Goal: Download file/media

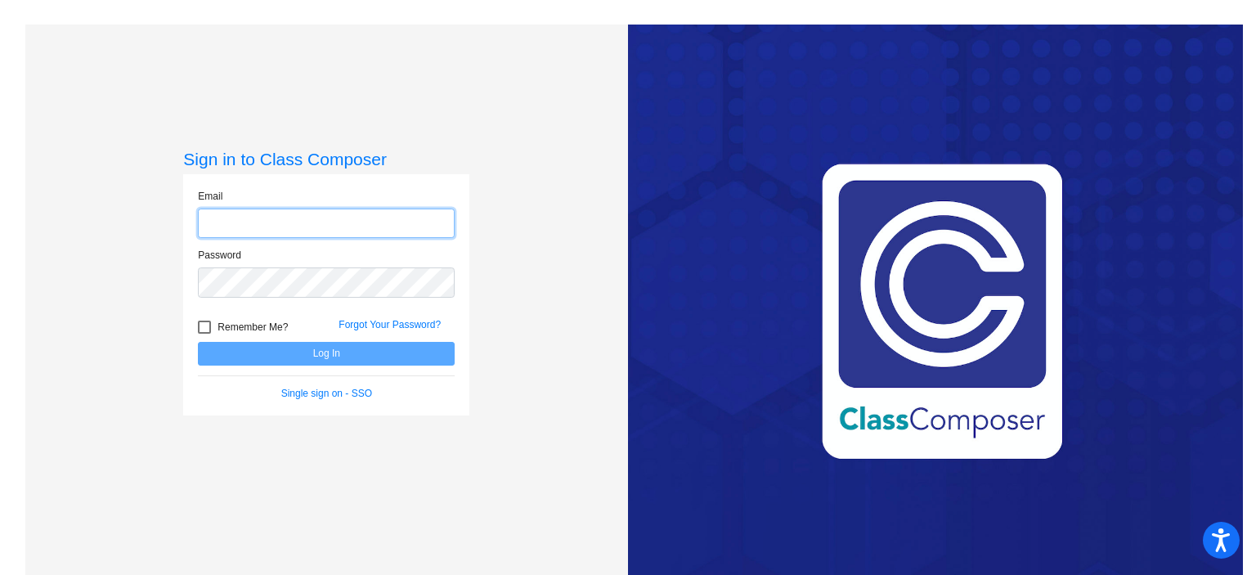
type input "[EMAIL_ADDRESS][DOMAIN_NAME]"
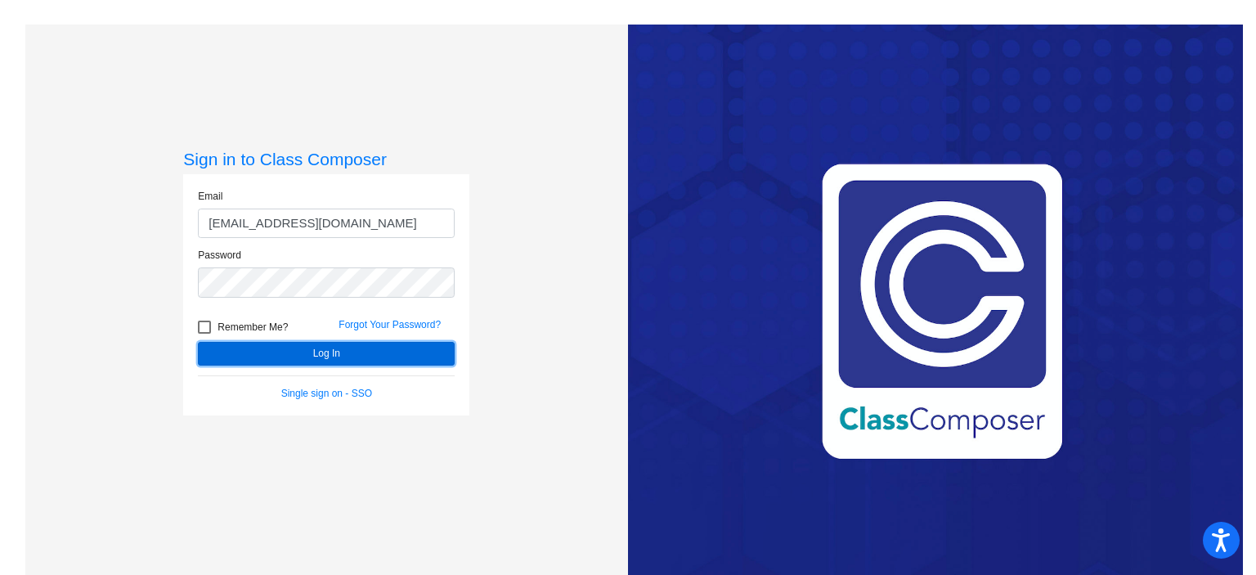
click at [379, 346] on button "Log In" at bounding box center [326, 354] width 257 height 24
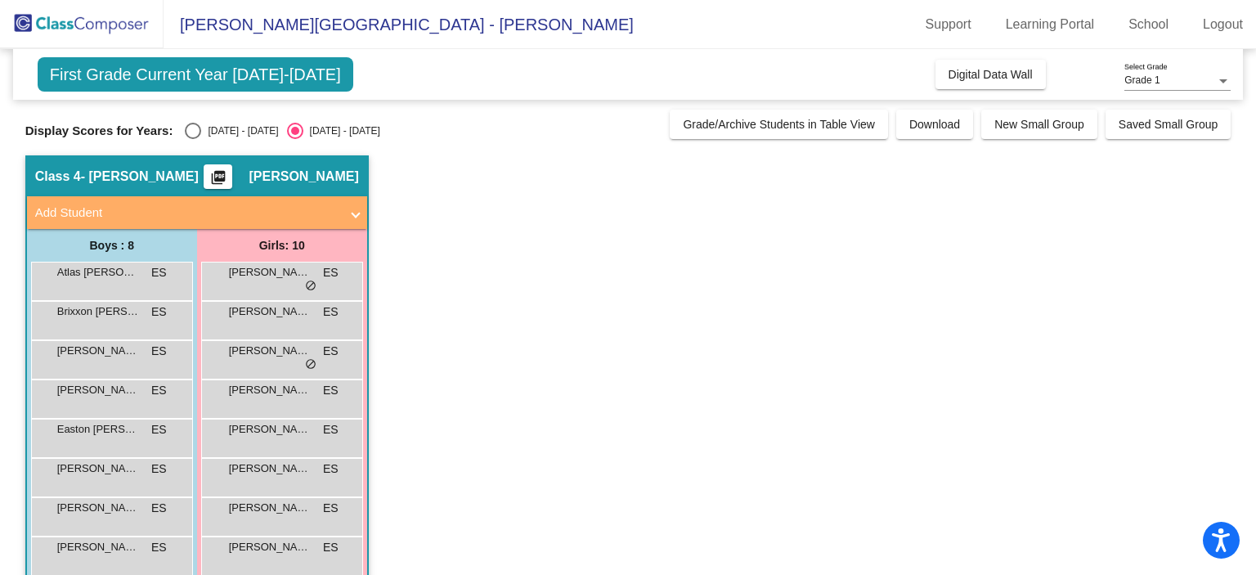
click at [192, 125] on div "Select an option" at bounding box center [193, 131] width 16 height 16
click at [192, 139] on input "[DATE] - [DATE]" at bounding box center [192, 139] width 1 height 1
radio input "true"
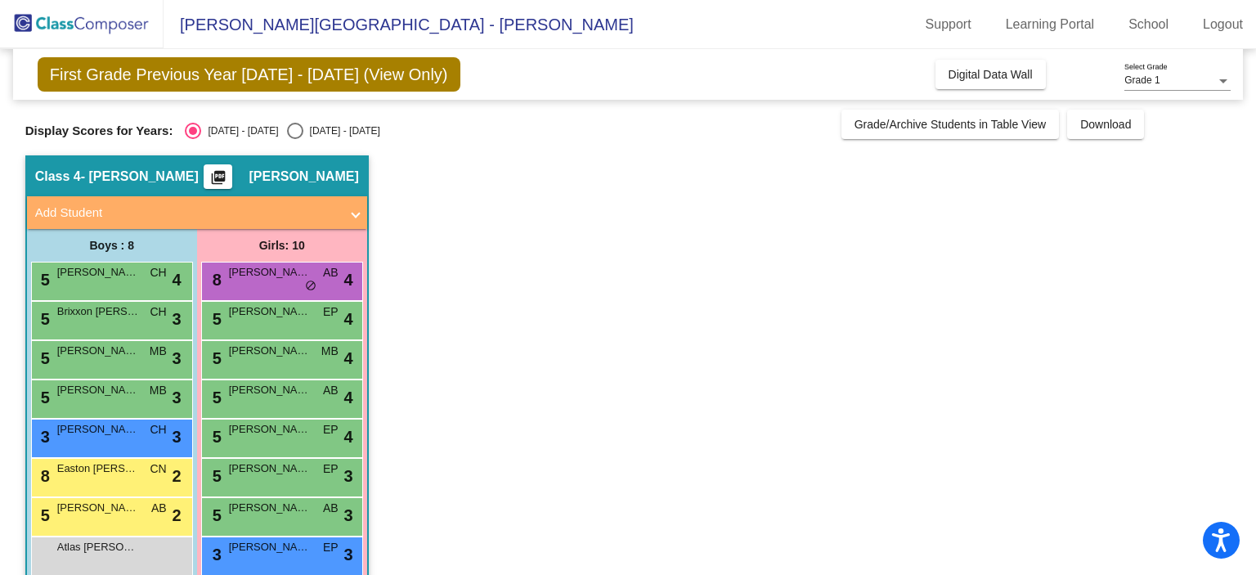
click at [220, 173] on mat-icon "picture_as_pdf" at bounding box center [219, 180] width 20 height 23
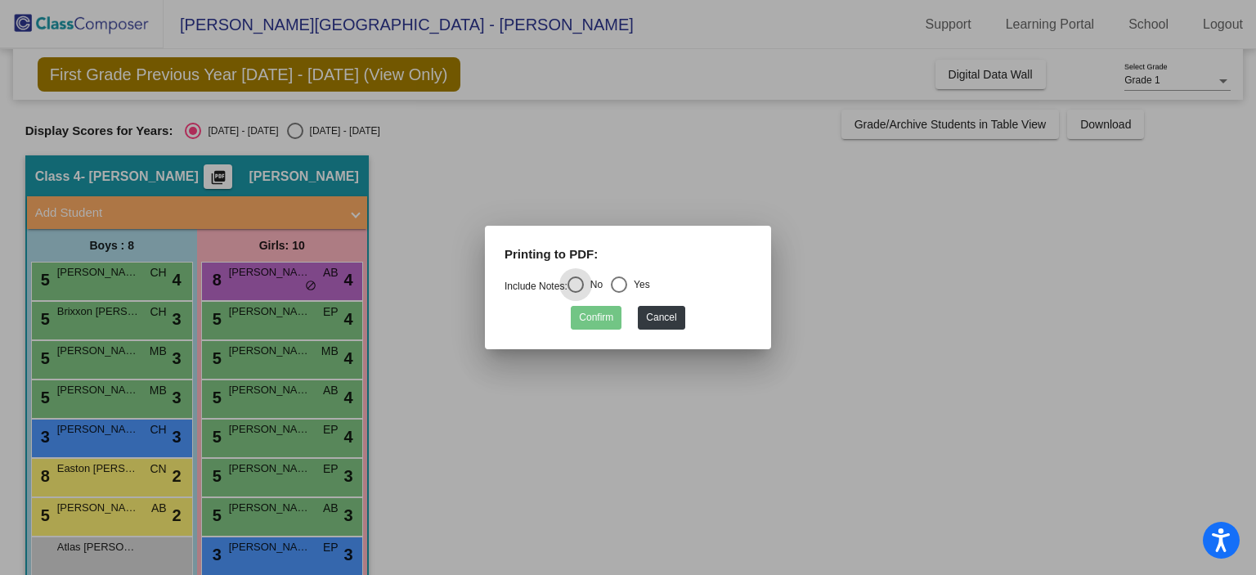
click at [625, 285] on div "Select an option" at bounding box center [619, 284] width 16 height 16
click at [619, 293] on input "Yes" at bounding box center [618, 293] width 1 height 1
radio input "true"
click at [595, 319] on button "Confirm" at bounding box center [596, 318] width 51 height 24
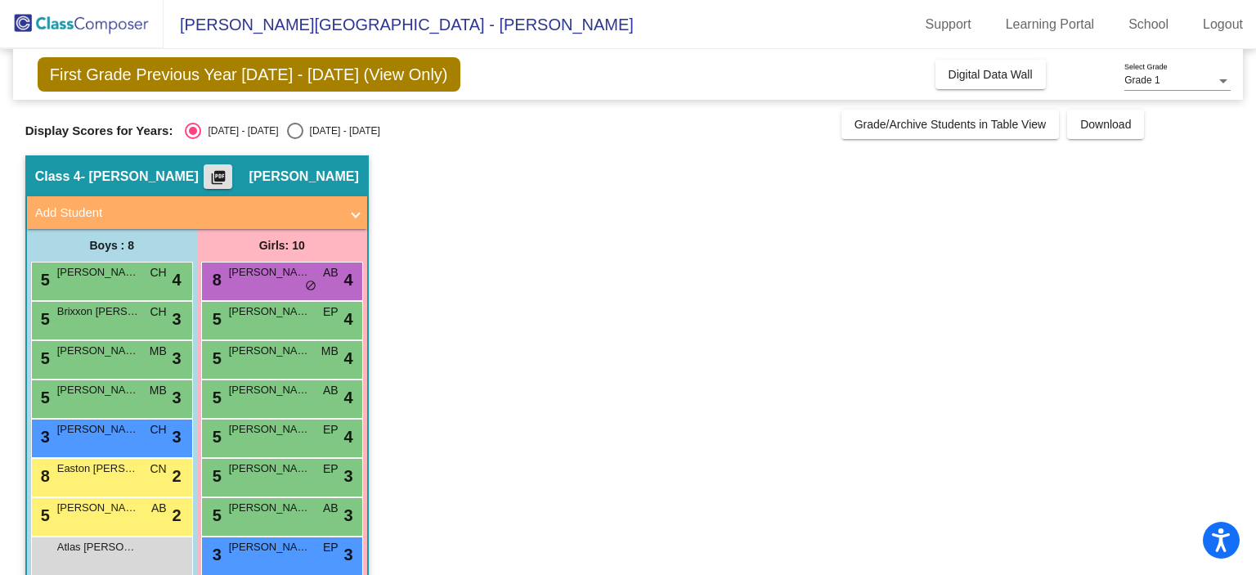
click at [210, 176] on mat-icon "picture_as_pdf" at bounding box center [219, 180] width 20 height 23
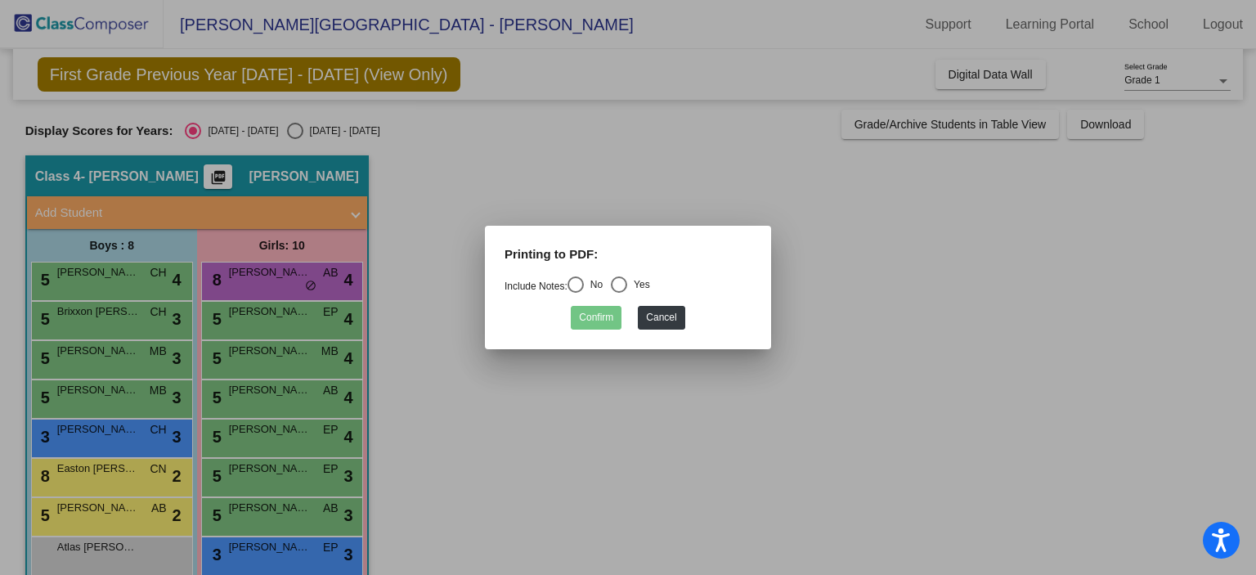
click at [806, 191] on div at bounding box center [628, 287] width 1256 height 575
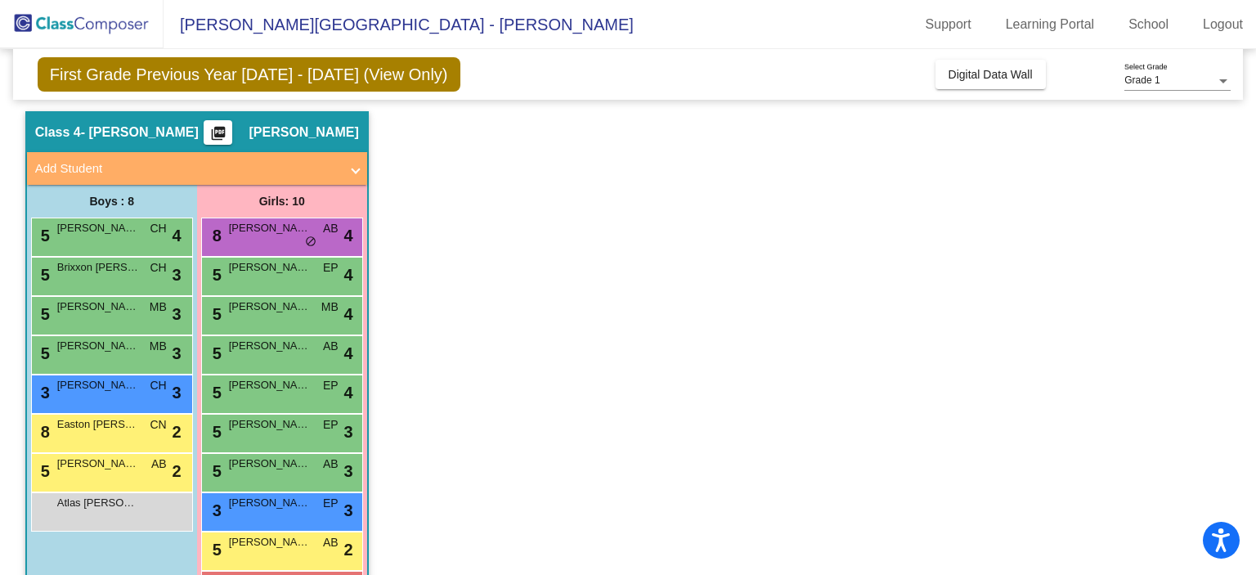
scroll to position [65, 0]
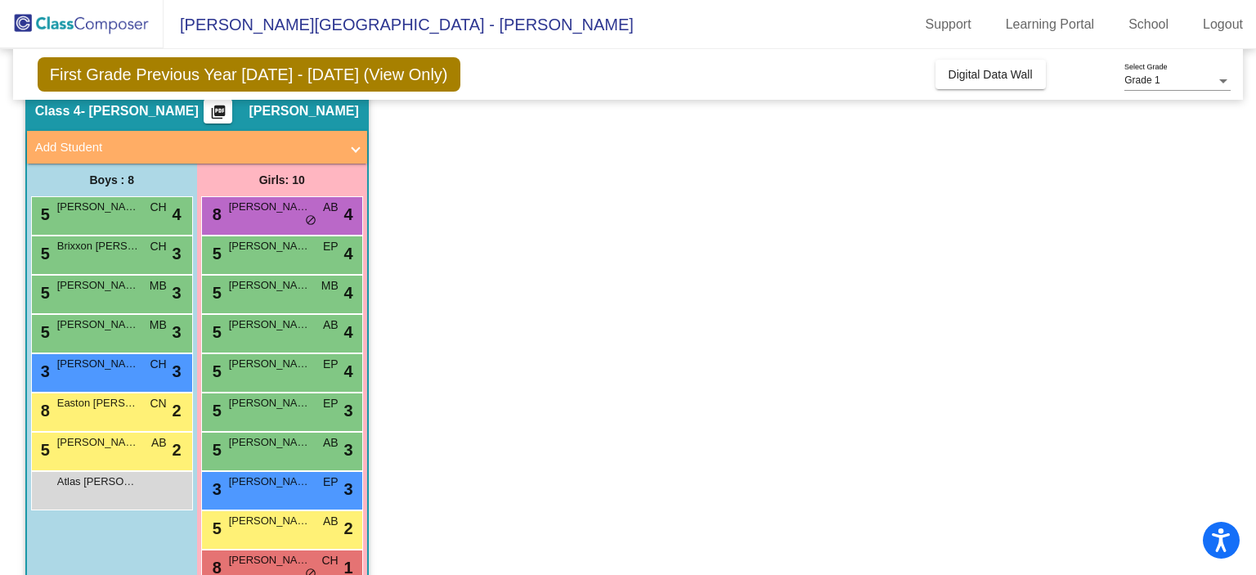
click at [630, 240] on app-classroom "Class 4 - [PERSON_NAME] picture_as_pdf [PERSON_NAME] Add Student First Name Las…" at bounding box center [628, 352] width 1206 height 525
